Goal: Check status

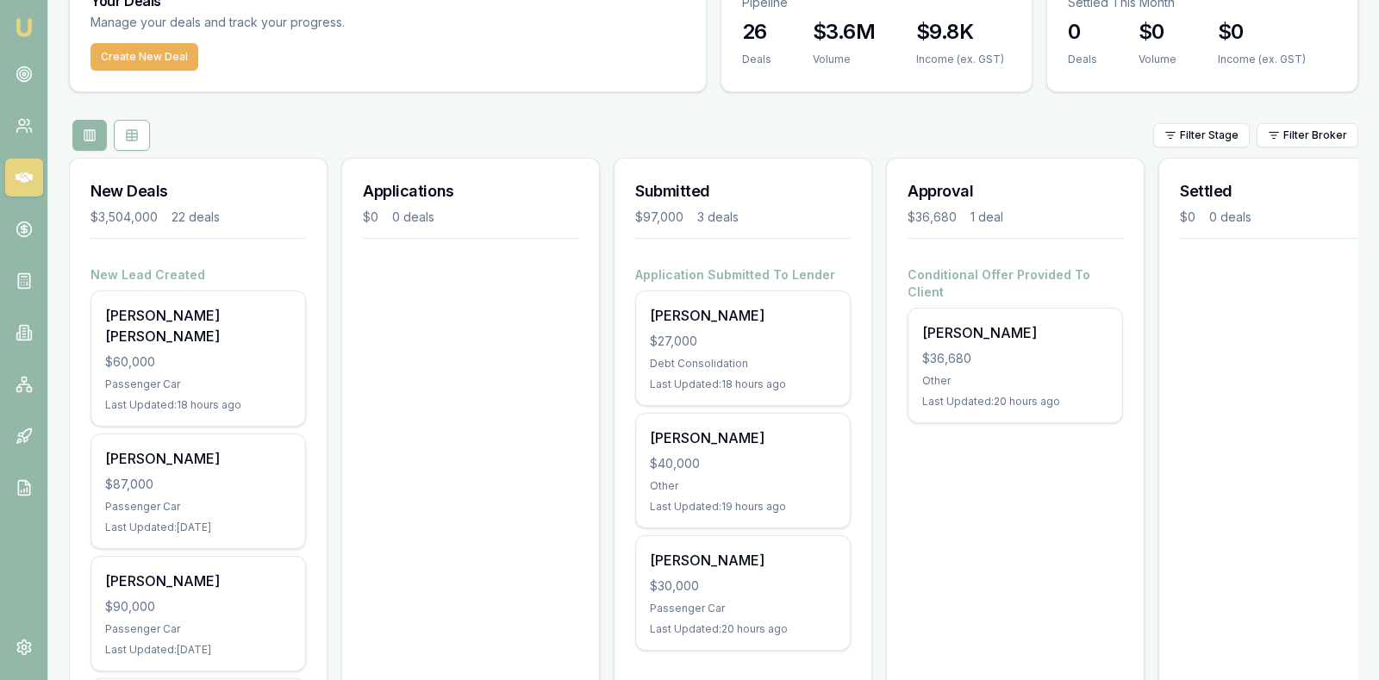
scroll to position [129, 0]
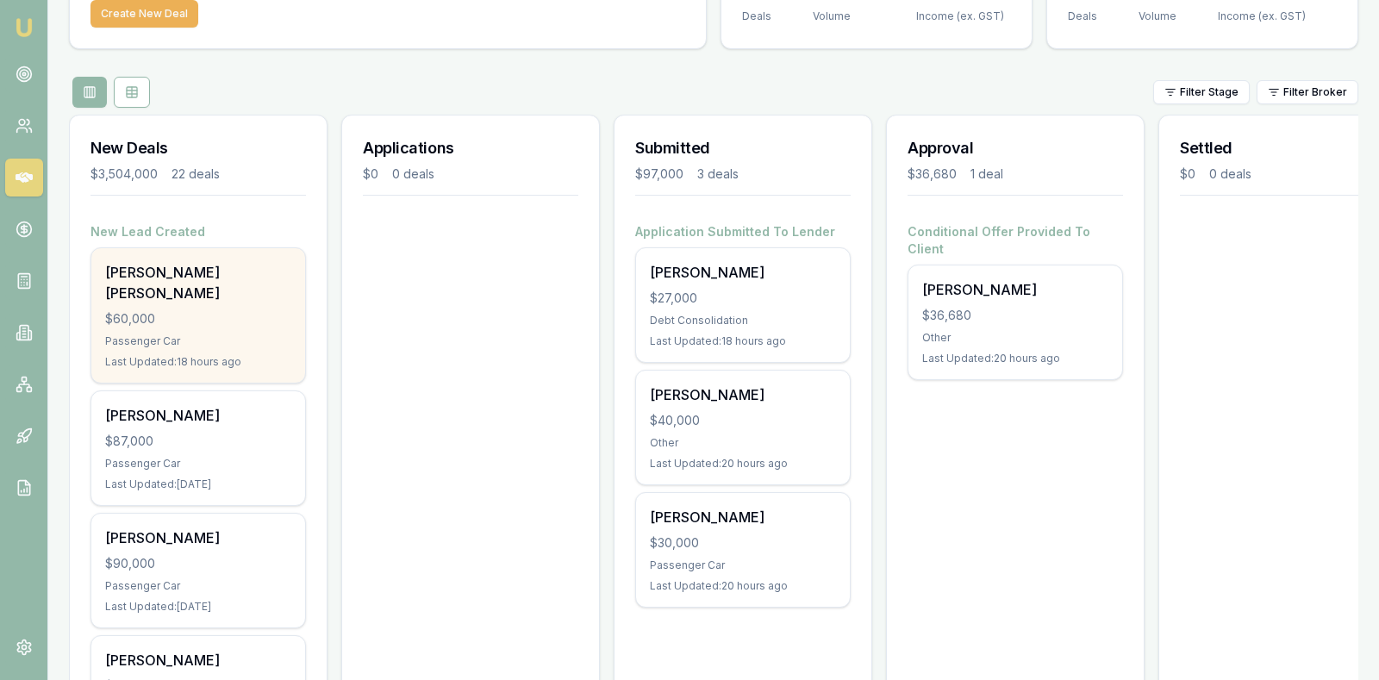
click at [183, 310] on div "$60,000" at bounding box center [198, 318] width 186 height 17
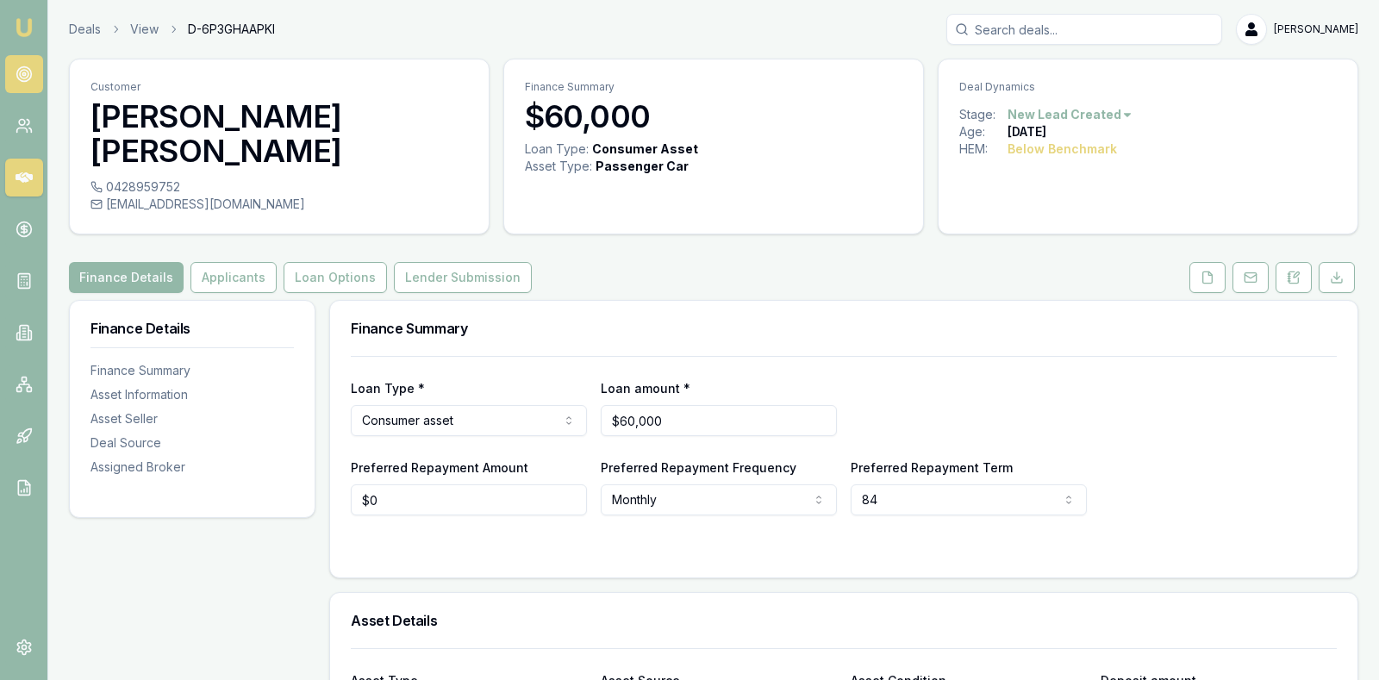
click at [24, 75] on circle at bounding box center [23, 73] width 3 height 3
